Goal: Find specific page/section: Find specific page/section

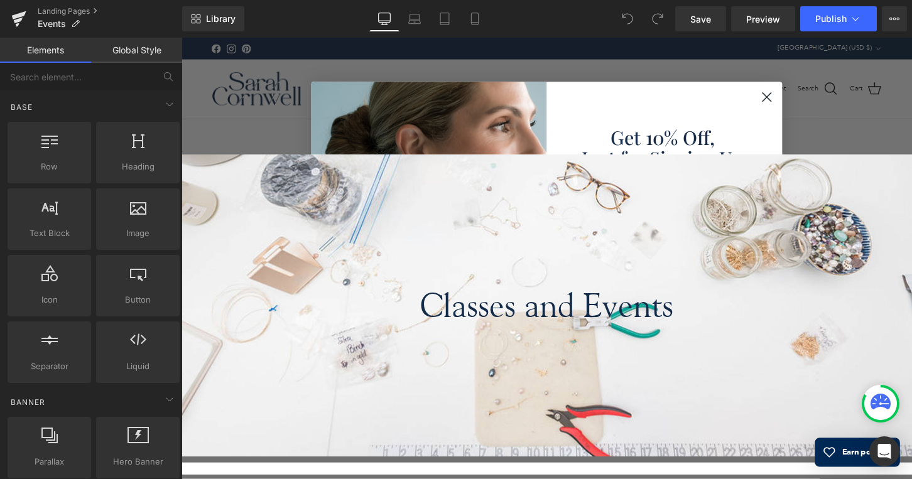
click at [791, 99] on circle "Close dialog" at bounding box center [790, 99] width 21 height 21
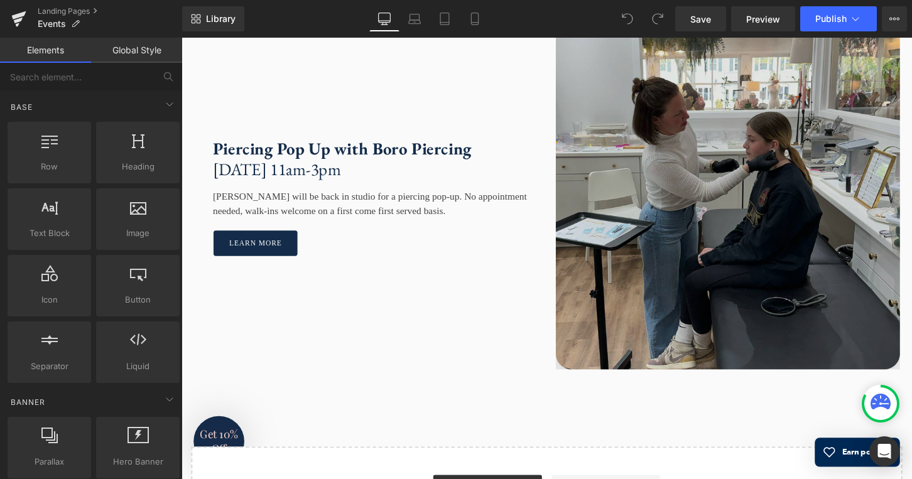
scroll to position [1445, 0]
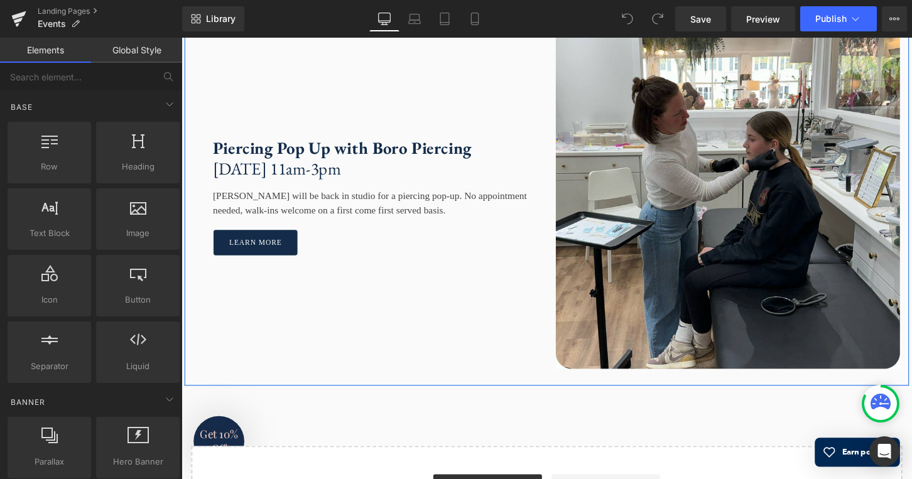
click at [233, 26] on link at bounding box center [235, 16] width 16 height 19
